Goal: Book appointment/travel/reservation

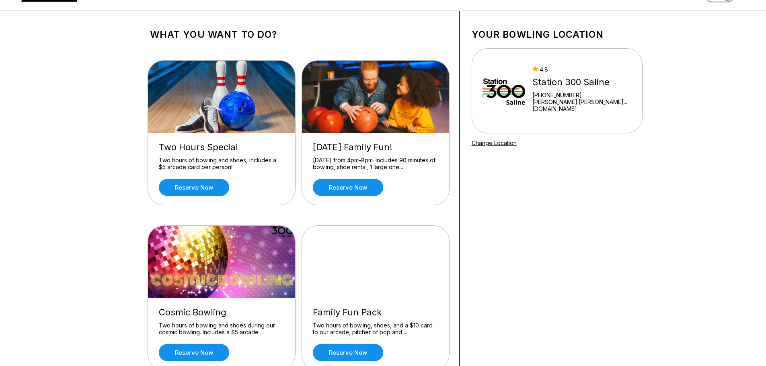
scroll to position [121, 0]
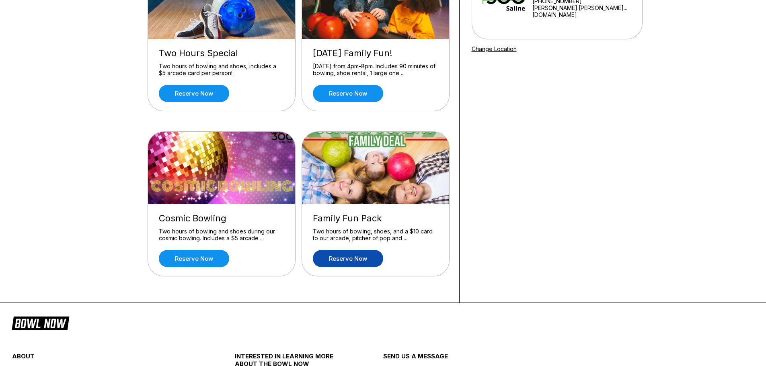
click at [364, 256] on link "Reserve now" at bounding box center [348, 258] width 70 height 17
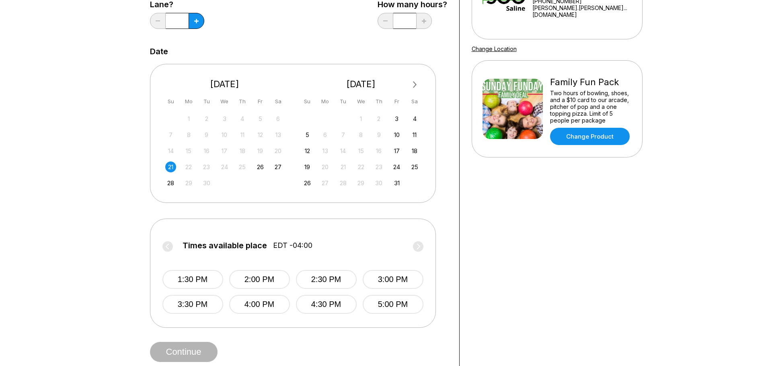
scroll to position [40, 0]
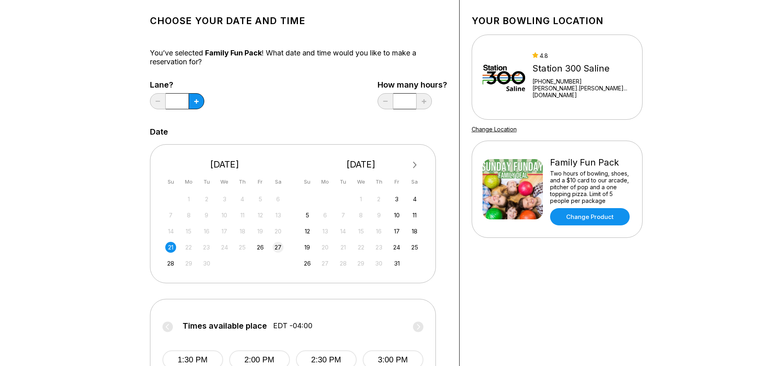
click at [278, 248] on div "27" at bounding box center [278, 247] width 11 height 11
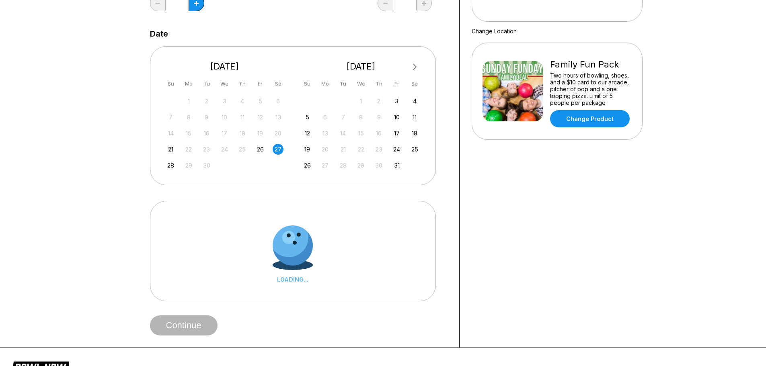
scroll to position [161, 0]
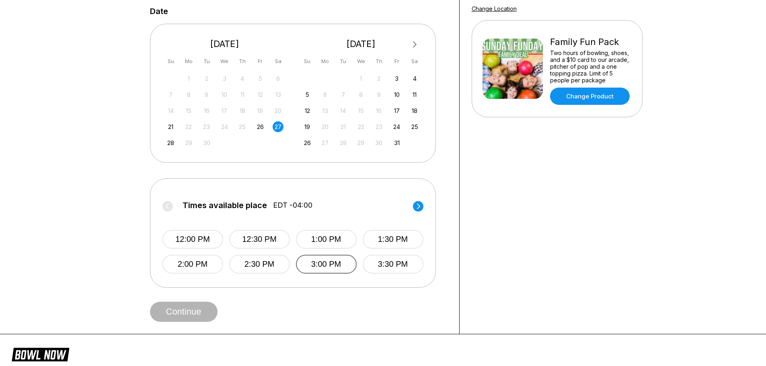
click at [327, 268] on button "3:00 PM" at bounding box center [326, 264] width 61 height 19
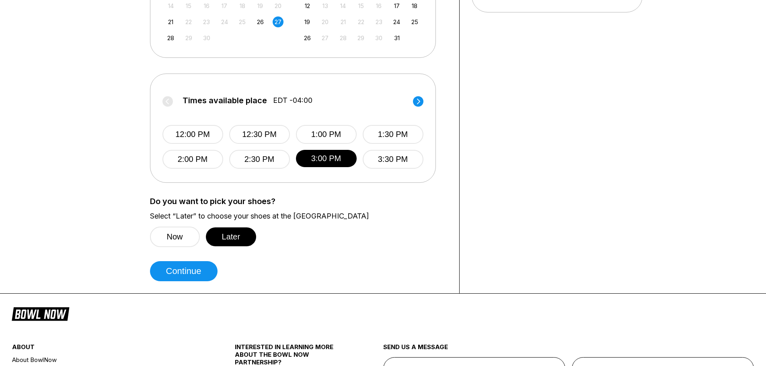
scroll to position [282, 0]
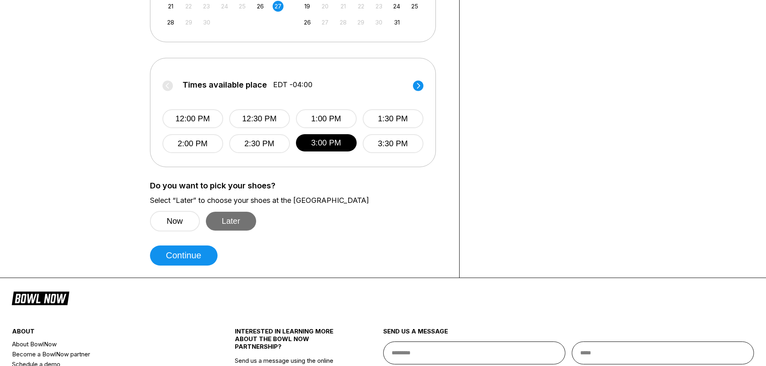
click at [244, 227] on button "Later" at bounding box center [231, 221] width 51 height 19
click at [198, 252] on button "Continue" at bounding box center [184, 256] width 68 height 20
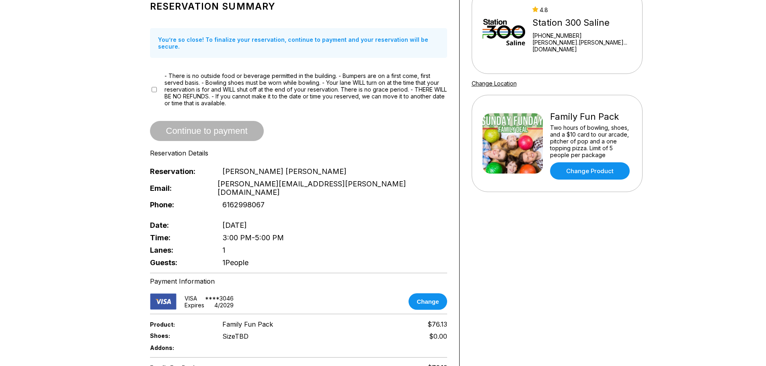
scroll to position [80, 0]
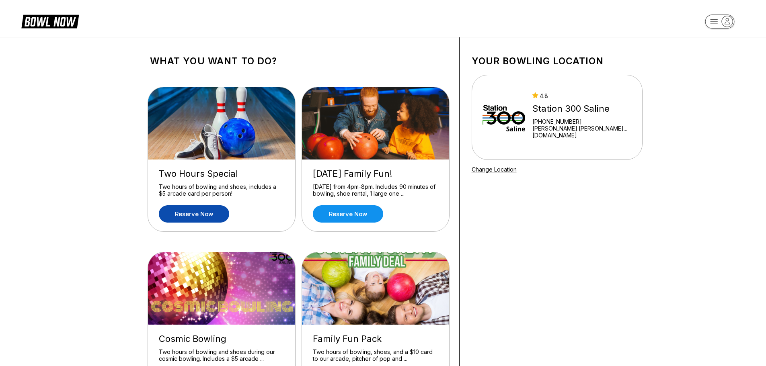
click at [184, 216] on link "Reserve now" at bounding box center [194, 214] width 70 height 17
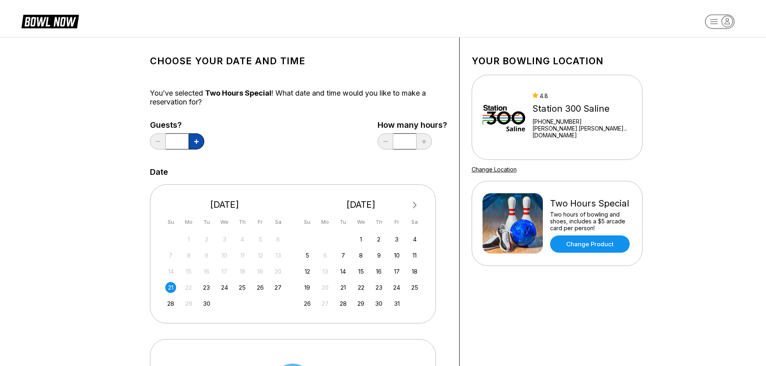
click at [197, 143] on icon at bounding box center [196, 142] width 4 height 4
click at [196, 144] on icon at bounding box center [196, 142] width 4 height 4
type input "*"
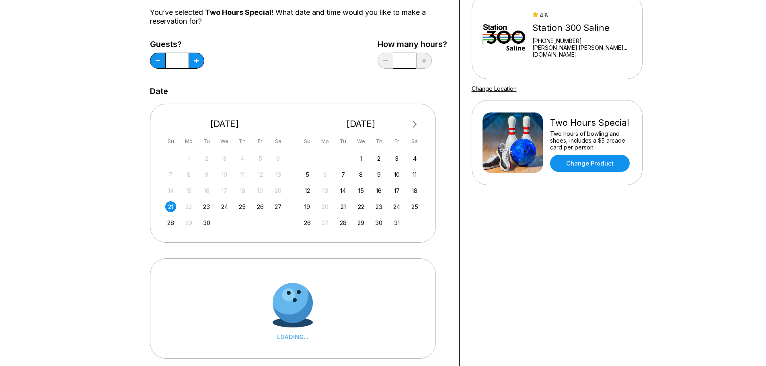
scroll to position [121, 0]
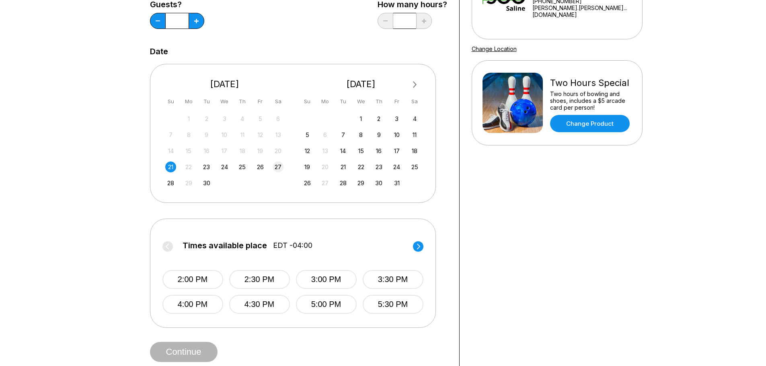
click at [280, 169] on div "27" at bounding box center [278, 167] width 11 height 11
click at [313, 304] on button "3:00 PM" at bounding box center [326, 304] width 61 height 19
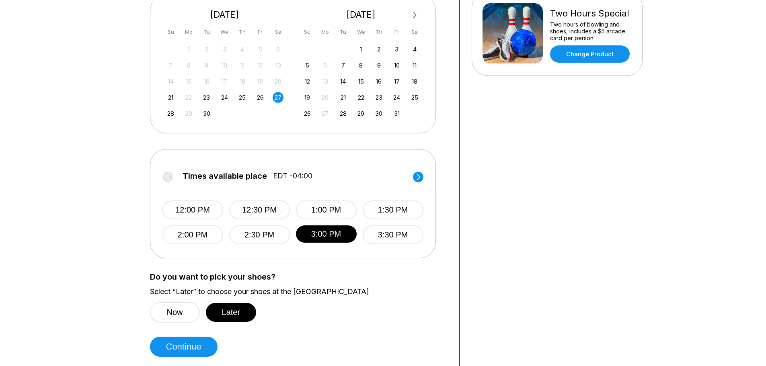
scroll to position [201, 0]
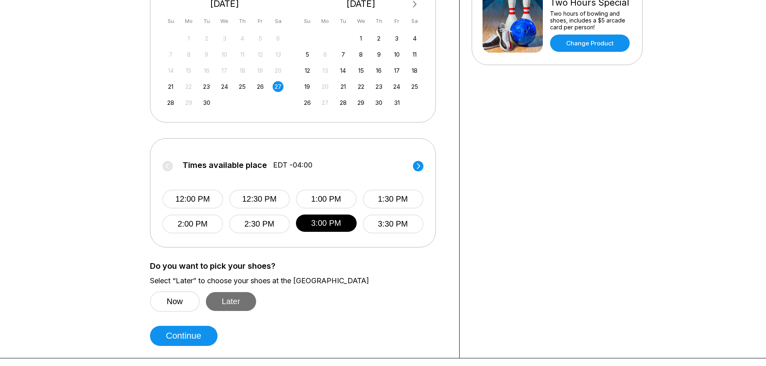
click at [237, 303] on button "Later" at bounding box center [231, 301] width 51 height 19
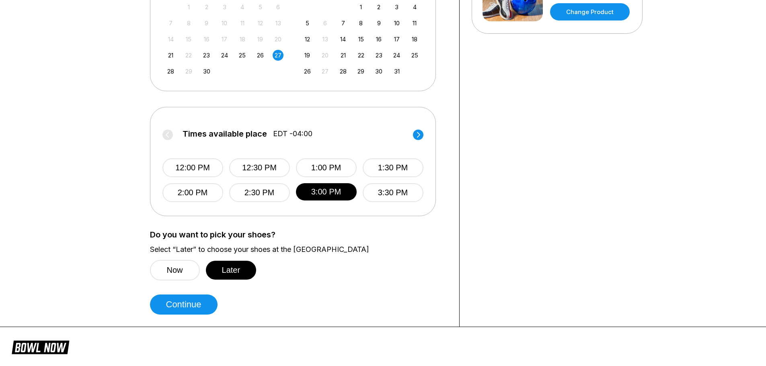
scroll to position [241, 0]
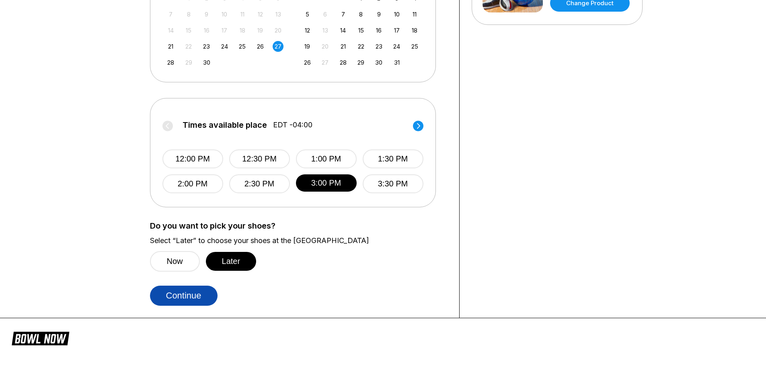
click at [179, 296] on button "Continue" at bounding box center [184, 296] width 68 height 20
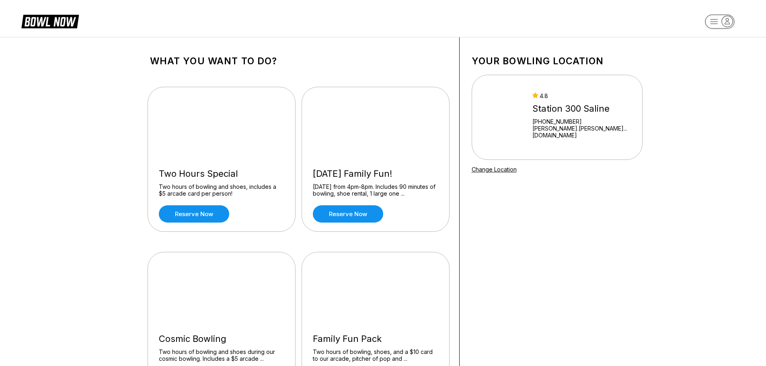
scroll to position [40, 0]
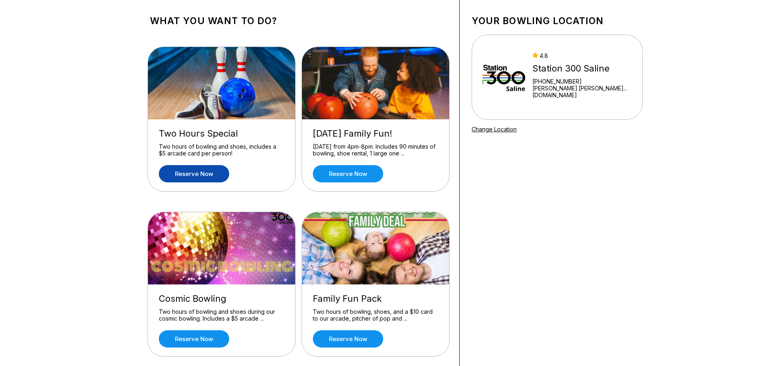
click at [213, 173] on link "Reserve now" at bounding box center [194, 173] width 70 height 17
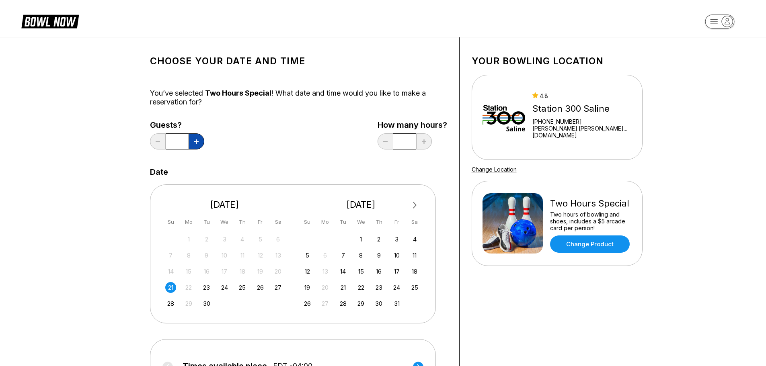
click at [195, 140] on icon at bounding box center [196, 142] width 4 height 4
type input "*"
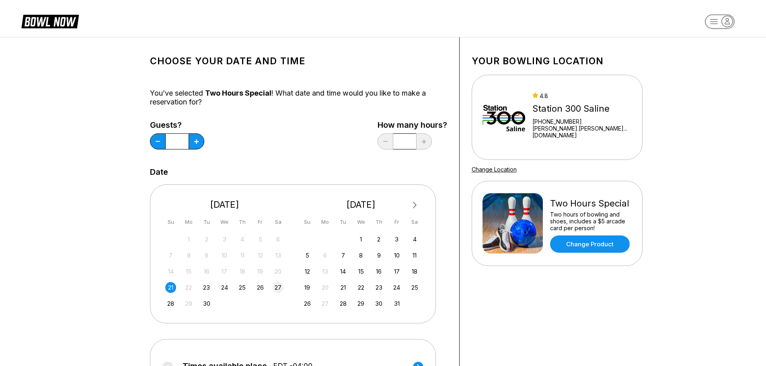
click at [280, 286] on div "27" at bounding box center [278, 287] width 11 height 11
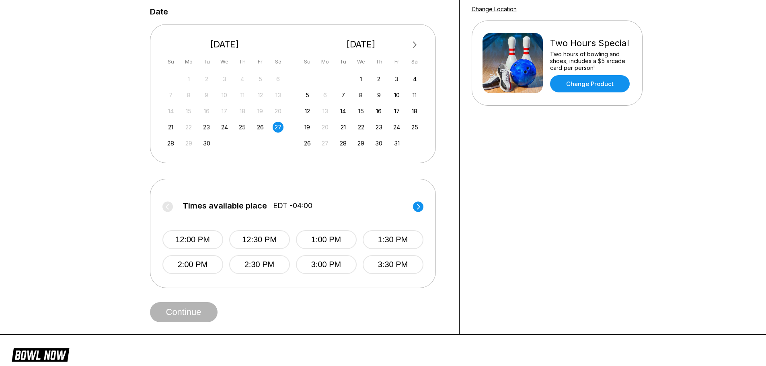
scroll to position [161, 0]
click at [328, 265] on button "3:00 PM" at bounding box center [326, 264] width 61 height 19
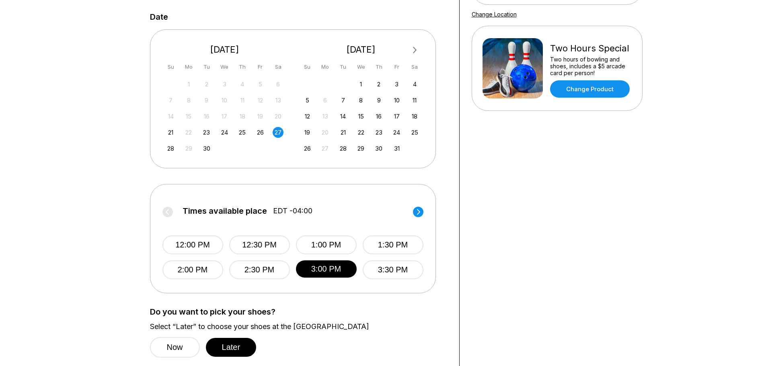
scroll to position [201, 0]
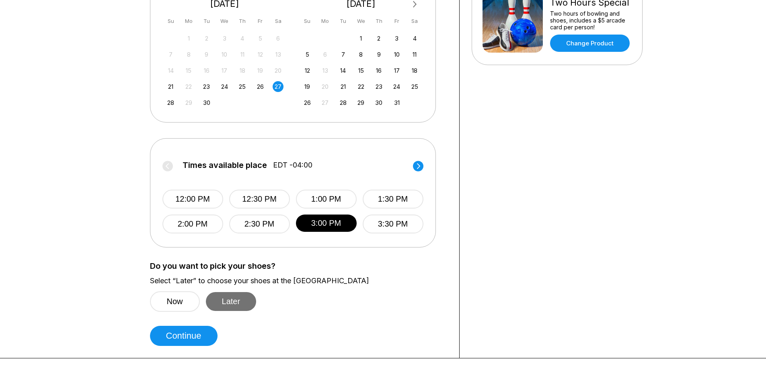
click at [249, 303] on button "Later" at bounding box center [231, 301] width 51 height 19
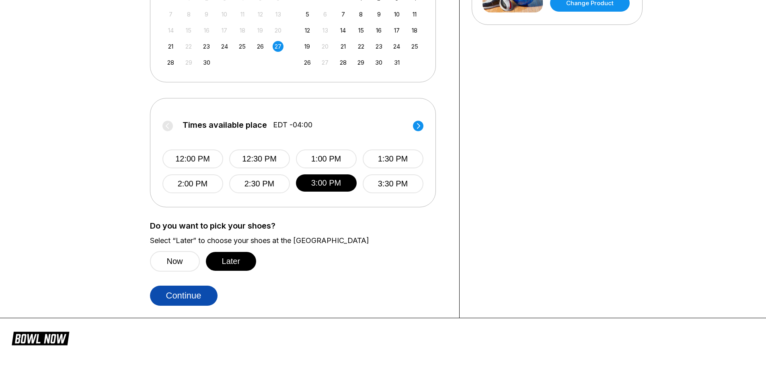
click at [198, 296] on button "Continue" at bounding box center [184, 296] width 68 height 20
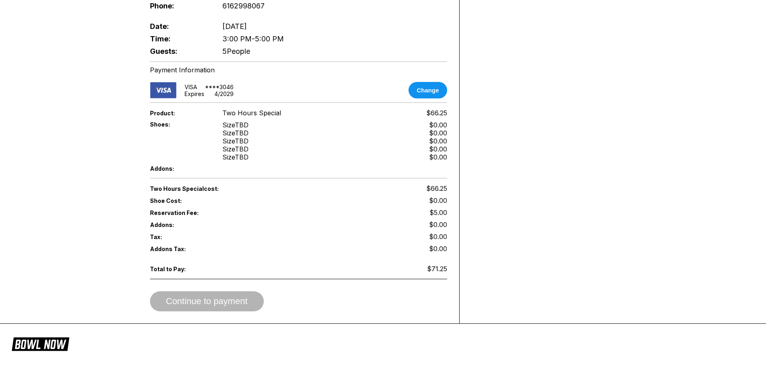
scroll to position [362, 0]
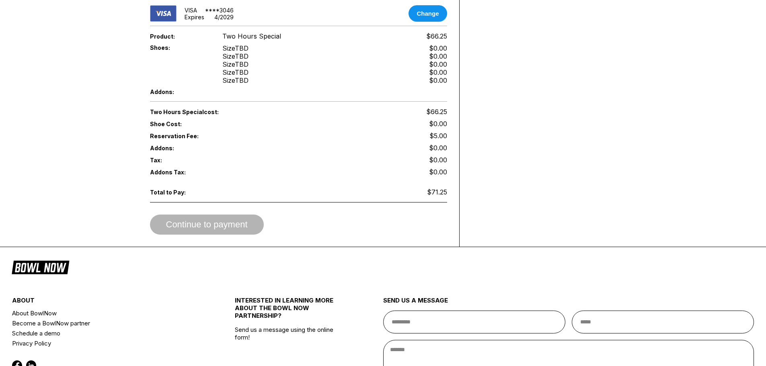
click at [202, 215] on div "Continue to payment" at bounding box center [298, 225] width 297 height 20
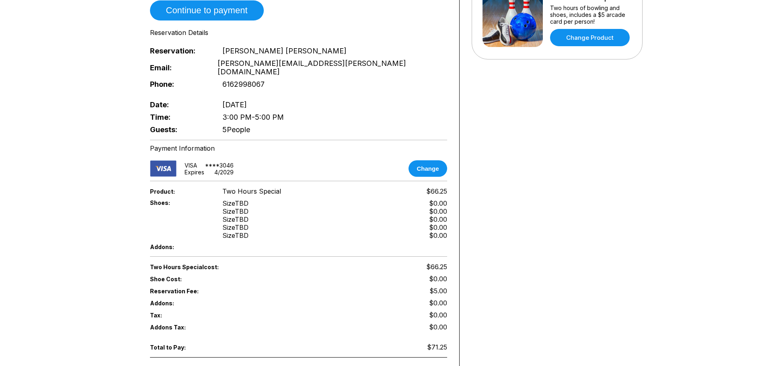
scroll to position [282, 0]
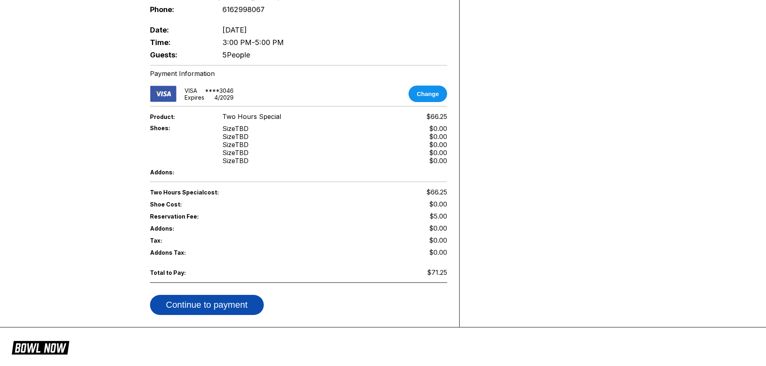
click at [247, 295] on button "Continue to payment" at bounding box center [207, 305] width 114 height 20
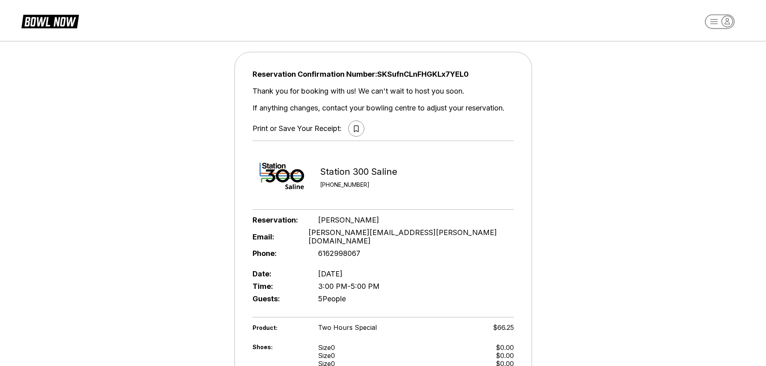
click at [358, 128] on icon at bounding box center [356, 128] width 5 height 7
